Goal: Task Accomplishment & Management: Complete application form

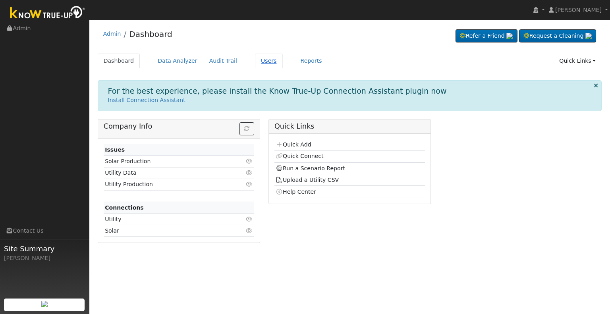
click at [256, 59] on link "Users" at bounding box center [269, 61] width 28 height 15
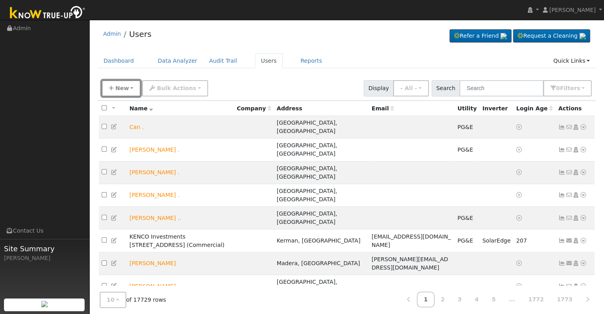
click at [111, 87] on icon "button" at bounding box center [111, 88] width 5 height 6
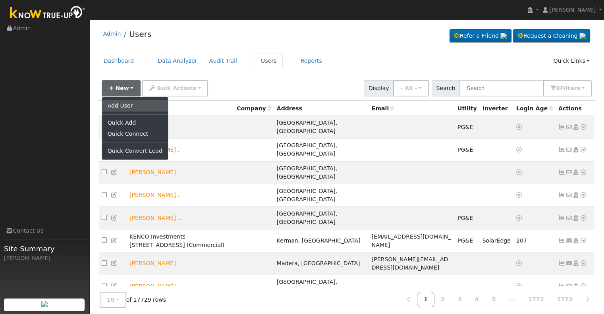
click at [137, 103] on link "Add User" at bounding box center [135, 105] width 66 height 11
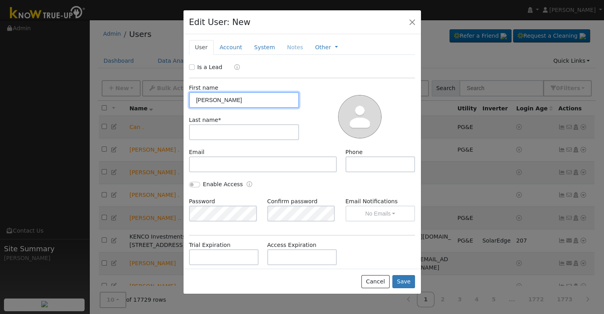
type input "[PERSON_NAME]"
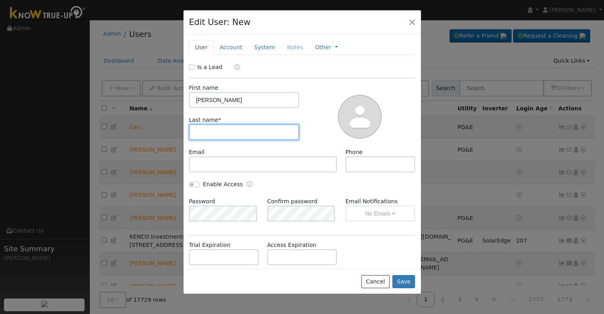
click at [210, 133] on input "text" at bounding box center [244, 132] width 110 height 16
type input "[PERSON_NAME]"
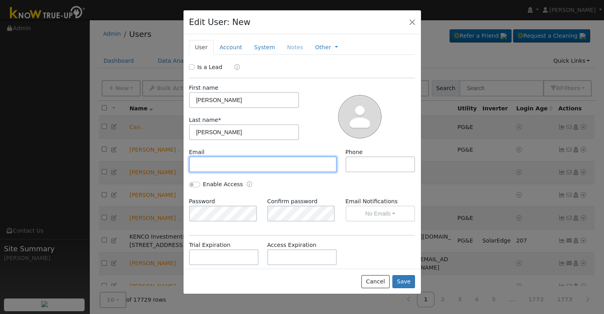
paste input "[EMAIL_ADDRESS][DOMAIN_NAME]"
type input "[EMAIL_ADDRESS][DOMAIN_NAME]"
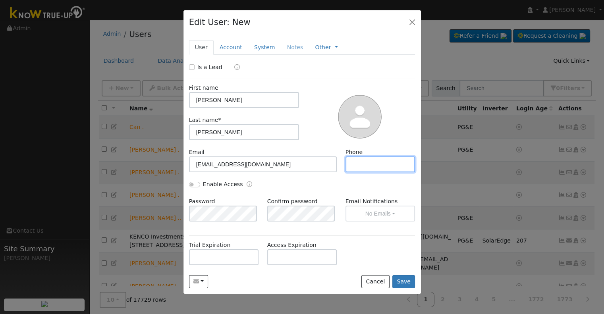
click at [355, 164] on input "text" at bounding box center [381, 164] width 70 height 16
paste input "tel:[PHONE_NUMBER]"
click at [356, 162] on input "tel:[PHONE_NUMBER]" at bounding box center [381, 164] width 70 height 16
click at [358, 162] on input "tel:[PHONE_NUMBER]" at bounding box center [381, 164] width 70 height 16
click at [361, 163] on input "559) 352-7861" at bounding box center [381, 164] width 70 height 16
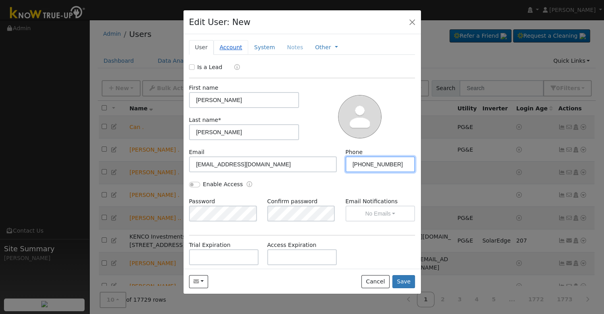
type input "[PHONE_NUMBER]"
click at [228, 47] on link "Account" at bounding box center [231, 47] width 35 height 15
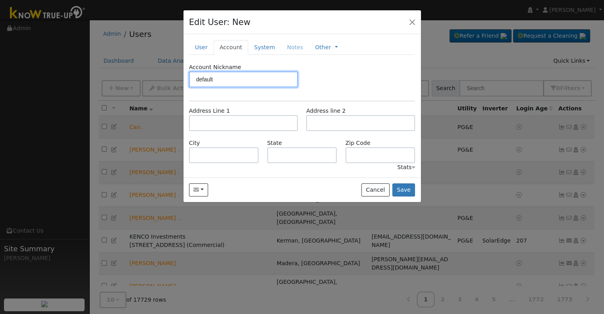
type input "default"
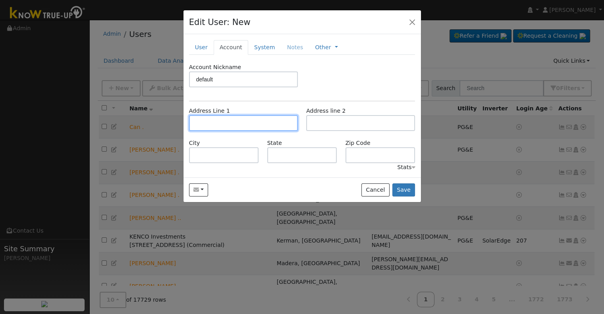
click at [219, 124] on input "text" at bounding box center [243, 123] width 109 height 16
paste input "[URL][DOMAIN_NAME]"
type input "h"
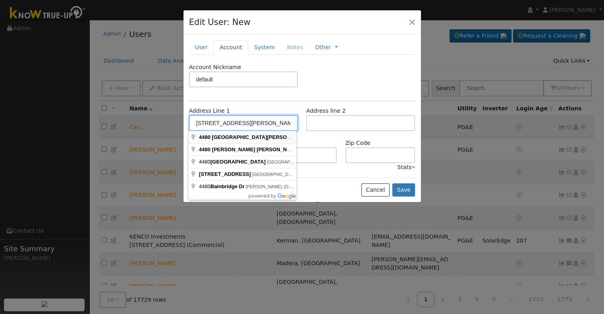
type input "[STREET_ADDRESS][PERSON_NAME]"
type input "[GEOGRAPHIC_DATA]"
type input "CA"
type input "93722"
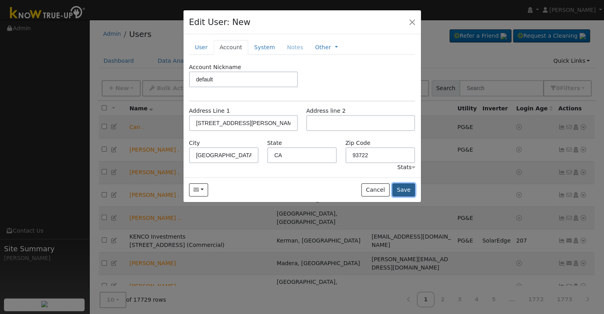
click at [404, 188] on button "Save" at bounding box center [403, 190] width 23 height 14
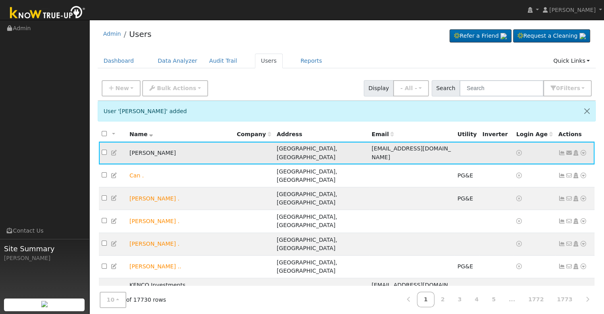
click at [583, 150] on icon at bounding box center [583, 153] width 7 height 6
click at [575, 150] on icon at bounding box center [575, 153] width 7 height 6
